Goal: Transaction & Acquisition: Subscribe to service/newsletter

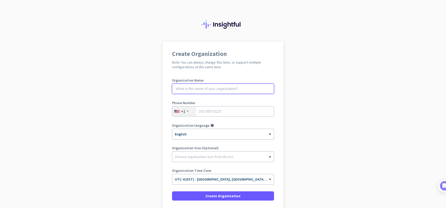
click at [188, 87] on input "text" at bounding box center [223, 89] width 102 height 10
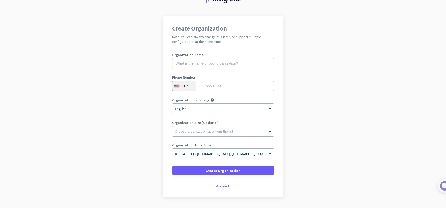
click at [189, 87] on div "+1" at bounding box center [184, 86] width 24 height 10
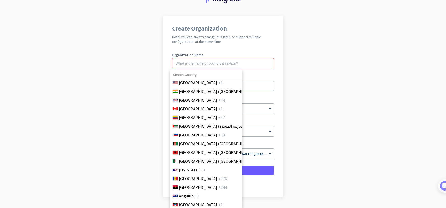
click at [195, 59] on div at bounding box center [223, 104] width 446 height 208
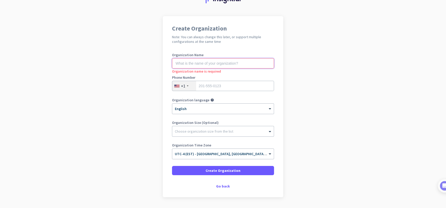
click at [194, 62] on input "text" at bounding box center [223, 63] width 102 height 10
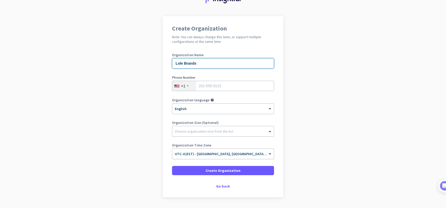
type input "Lole Brands"
click at [382, 54] on app-onboarding-organization "Create Organization Note: You can always change this later, or support multiple…" at bounding box center [223, 119] width 446 height 207
click at [373, 72] on app-onboarding-organization "Create Organization Note: You can always change this later, or support multiple…" at bounding box center [223, 119] width 446 height 207
click at [183, 87] on div "+1" at bounding box center [184, 86] width 24 height 10
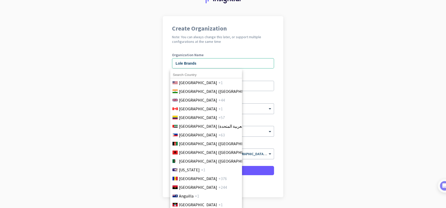
click at [188, 75] on input at bounding box center [206, 75] width 72 height 7
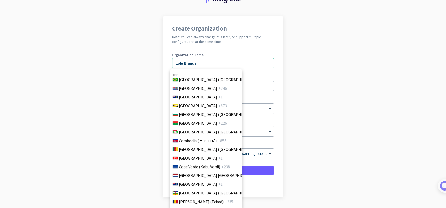
scroll to position [0, 0]
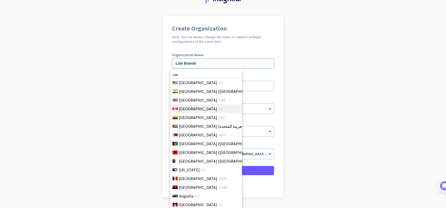
type input "can"
click at [218, 109] on span "+1" at bounding box center [220, 109] width 4 height 6
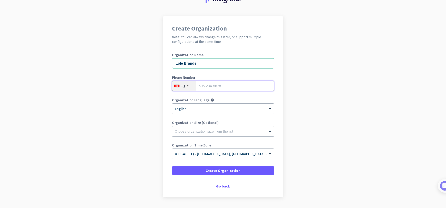
click at [248, 84] on input "tel" at bounding box center [223, 86] width 102 height 10
type input "5142926511"
click at [252, 133] on div "Choose organization size from the list" at bounding box center [219, 131] width 95 height 5
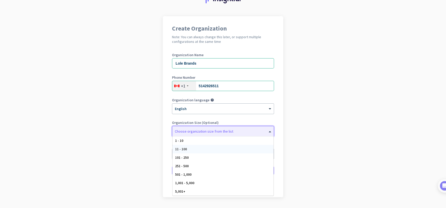
click at [186, 147] on div "11 - 100" at bounding box center [223, 149] width 101 height 8
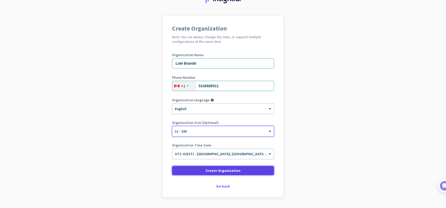
click at [220, 171] on span "Create Organization" at bounding box center [223, 170] width 35 height 5
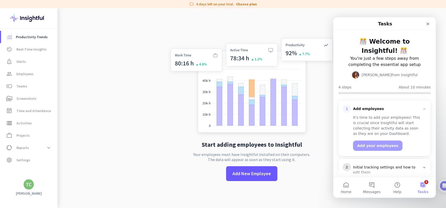
scroll to position [49, 0]
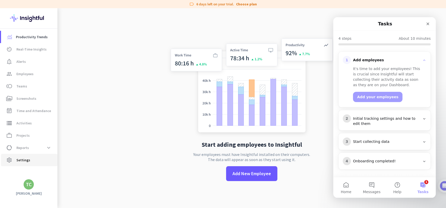
click at [18, 159] on span "Settings" at bounding box center [23, 160] width 14 height 6
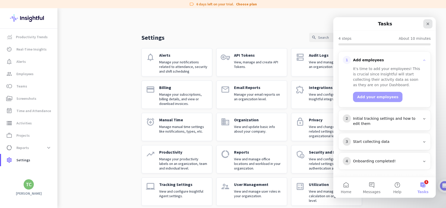
click at [429, 23] on icon "Close" at bounding box center [428, 24] width 4 height 4
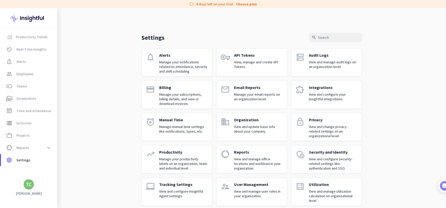
click at [277, 30] on div "Settings search notifications Alerts Manage your notifications related to atten…" at bounding box center [251, 111] width 389 height 206
click at [245, 5] on link "Choose plan" at bounding box center [246, 4] width 21 height 5
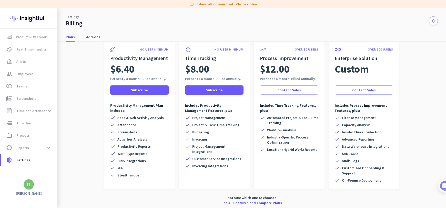
scroll to position [27, 0]
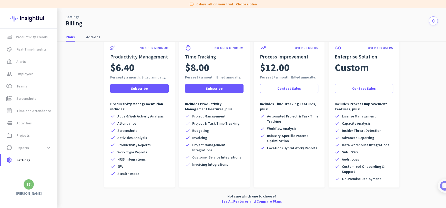
click at [24, 186] on app-letter-avatar "TC" at bounding box center [29, 184] width 10 height 10
click at [16, 156] on div at bounding box center [223, 104] width 446 height 208
click at [14, 161] on span "settings Settings" at bounding box center [29, 160] width 48 height 6
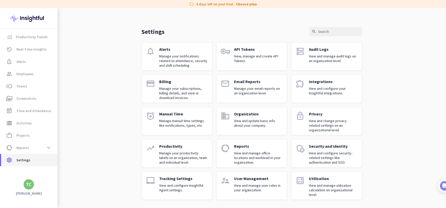
scroll to position [6, 0]
click at [109, 75] on div "Settings search notifications Alerts Manage your notifications related to atten…" at bounding box center [251, 106] width 389 height 206
click at [165, 87] on p "Manage your subscriptions, billing details, and view or download invoices." at bounding box center [183, 93] width 49 height 14
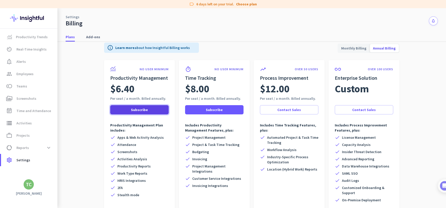
click at [137, 109] on span "Subscribe" at bounding box center [139, 109] width 17 height 5
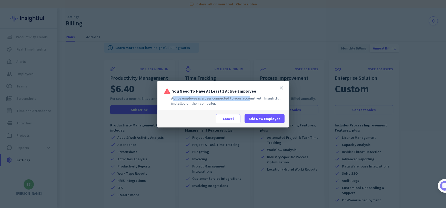
drag, startPoint x: 171, startPoint y: 101, endPoint x: 244, endPoint y: 97, distance: 73.7
click at [244, 97] on div "Active employee is a user connected to your account with Insightful installed o…" at bounding box center [223, 101] width 119 height 10
click at [263, 99] on div "Active employee is a user connected to your account with Insightful installed o…" at bounding box center [223, 101] width 119 height 10
click at [281, 87] on icon "close" at bounding box center [281, 88] width 6 height 6
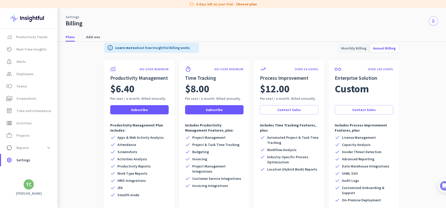
click at [303, 41] on div "Plans Add-ons" at bounding box center [251, 36] width 389 height 9
click at [355, 10] on div "Settings Billing notifications" at bounding box center [251, 17] width 389 height 19
click at [362, 48] on span "Monthly Billing" at bounding box center [354, 48] width 32 height 12
click at [389, 52] on span "Annual Billing" at bounding box center [384, 48] width 29 height 12
click at [393, 21] on div "Settings Billing notifications" at bounding box center [251, 17] width 389 height 19
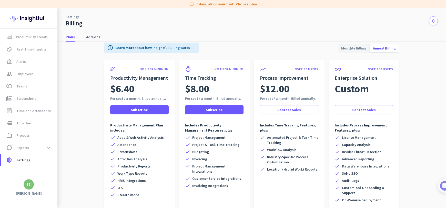
click at [159, 16] on div "Settings Billing notifications" at bounding box center [251, 17] width 389 height 19
click at [128, 49] on link "Learn more" at bounding box center [124, 47] width 19 height 5
click at [144, 22] on div "Settings Billing notifications" at bounding box center [251, 17] width 389 height 19
